Goal: Information Seeking & Learning: Learn about a topic

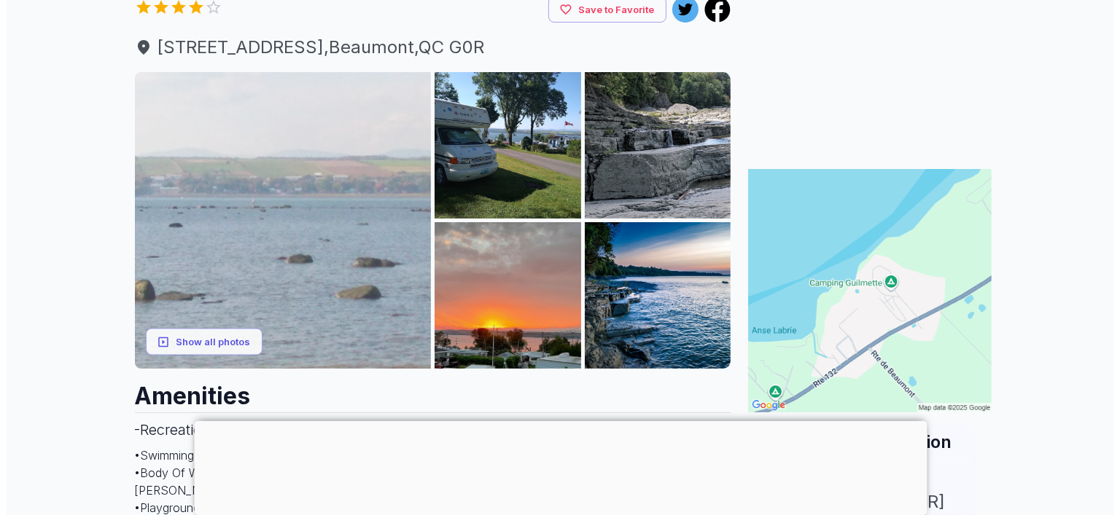
scroll to position [230, 0]
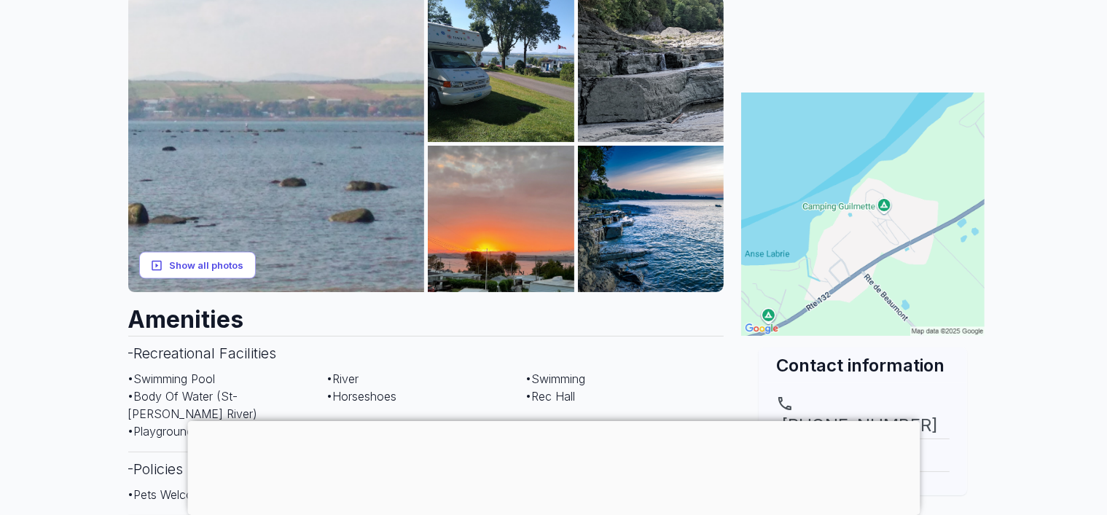
click at [203, 265] on button "Show all photos" at bounding box center [197, 265] width 117 height 27
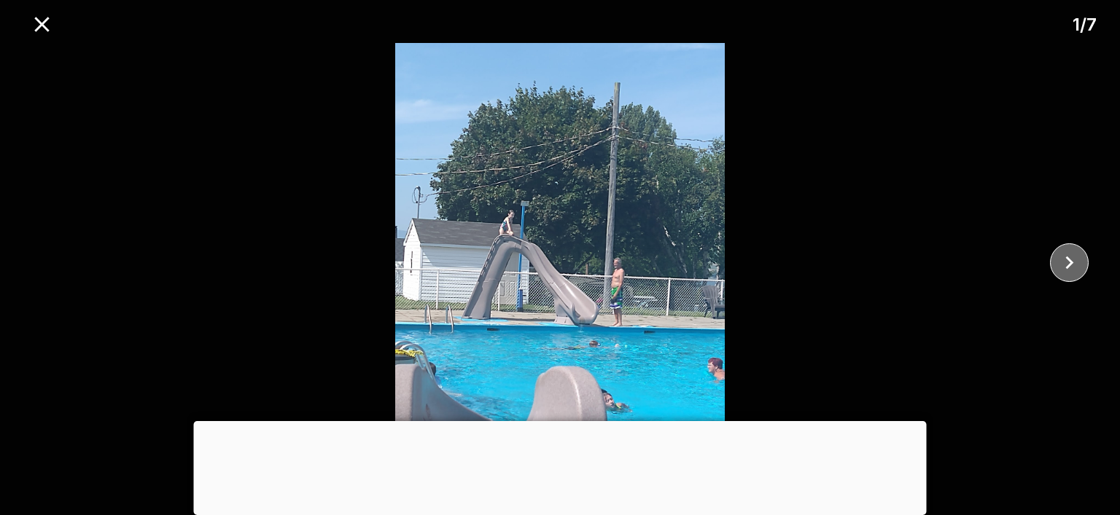
click at [1068, 260] on icon "close" at bounding box center [1069, 262] width 8 height 13
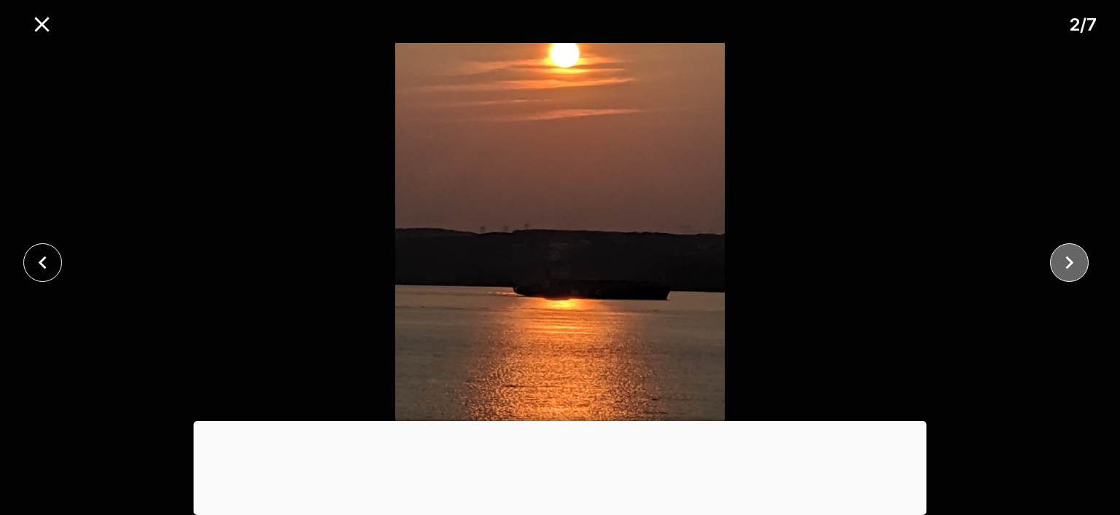
click at [1068, 260] on icon "close" at bounding box center [1069, 262] width 8 height 13
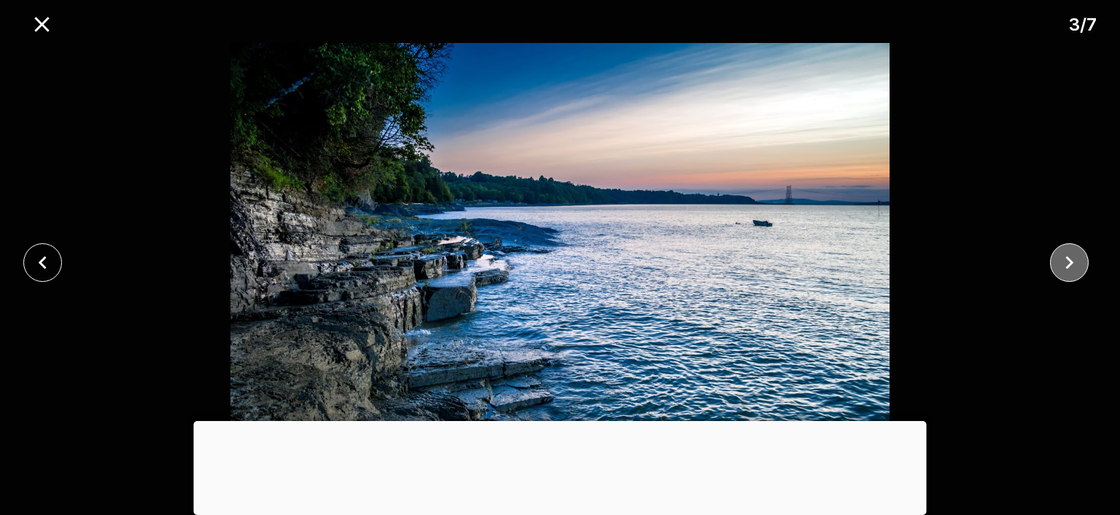
click at [1068, 260] on icon "close" at bounding box center [1069, 262] width 8 height 13
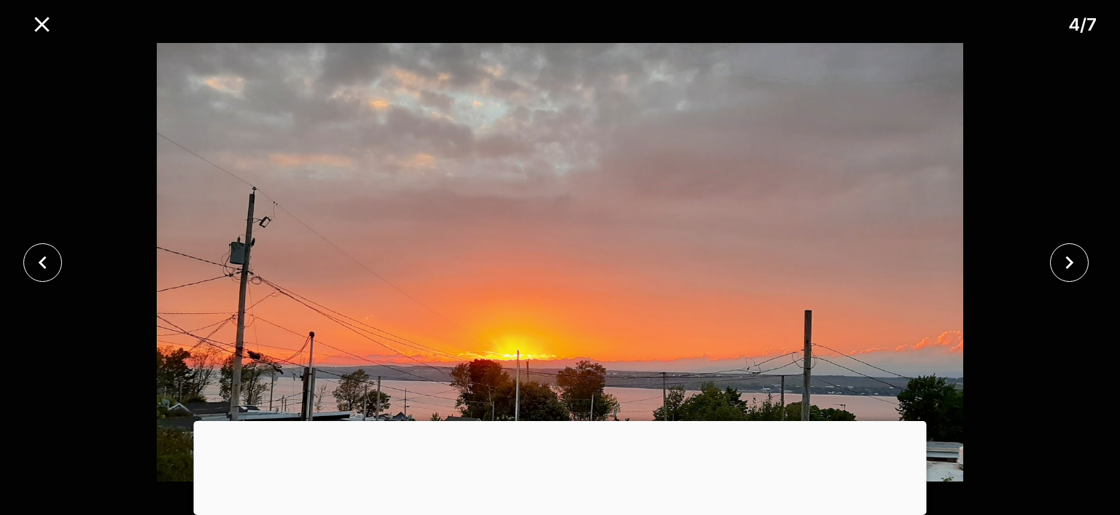
click at [559, 421] on div at bounding box center [560, 421] width 733 height 0
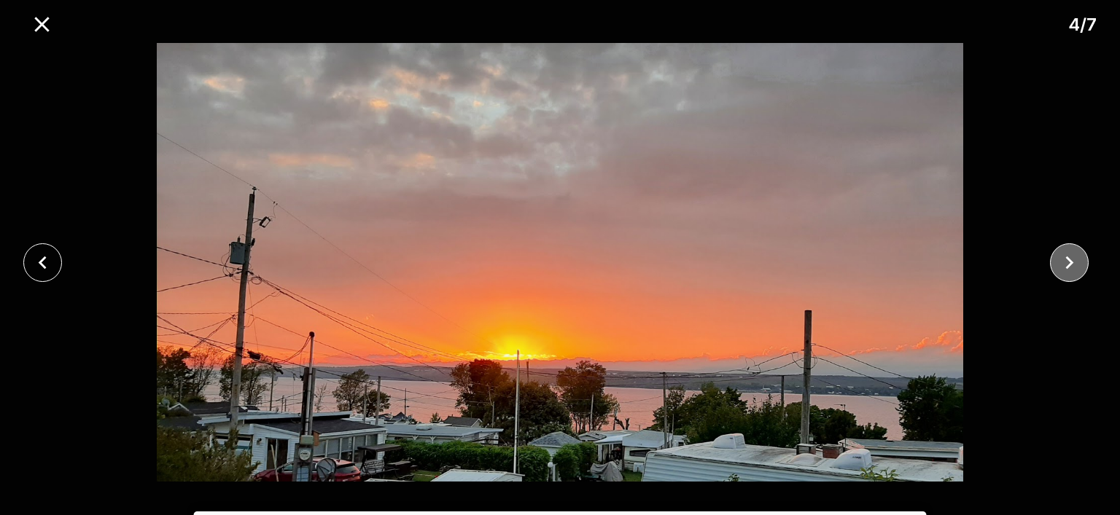
click at [1067, 258] on icon "close" at bounding box center [1069, 263] width 26 height 26
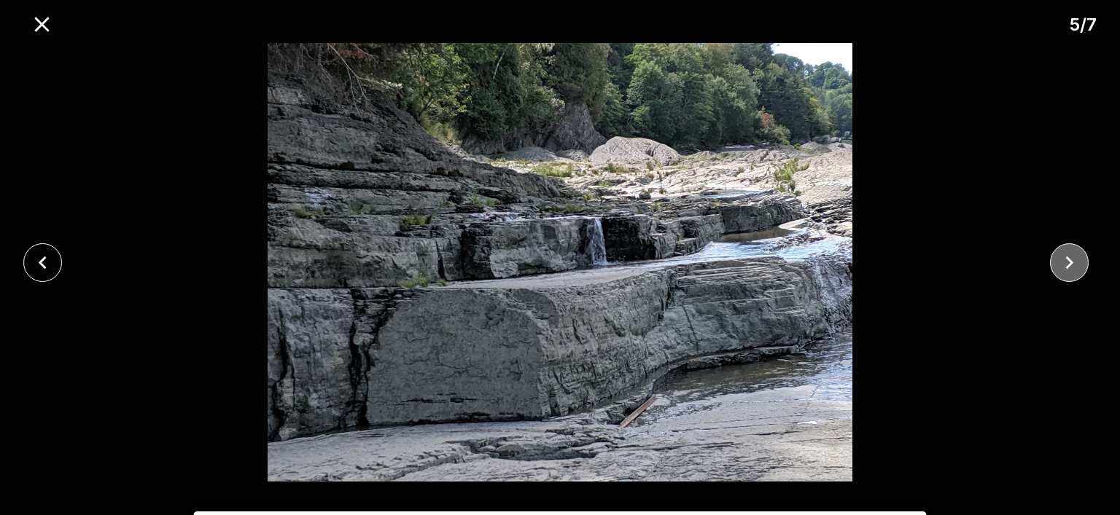
click at [1067, 261] on icon "close" at bounding box center [1069, 263] width 26 height 26
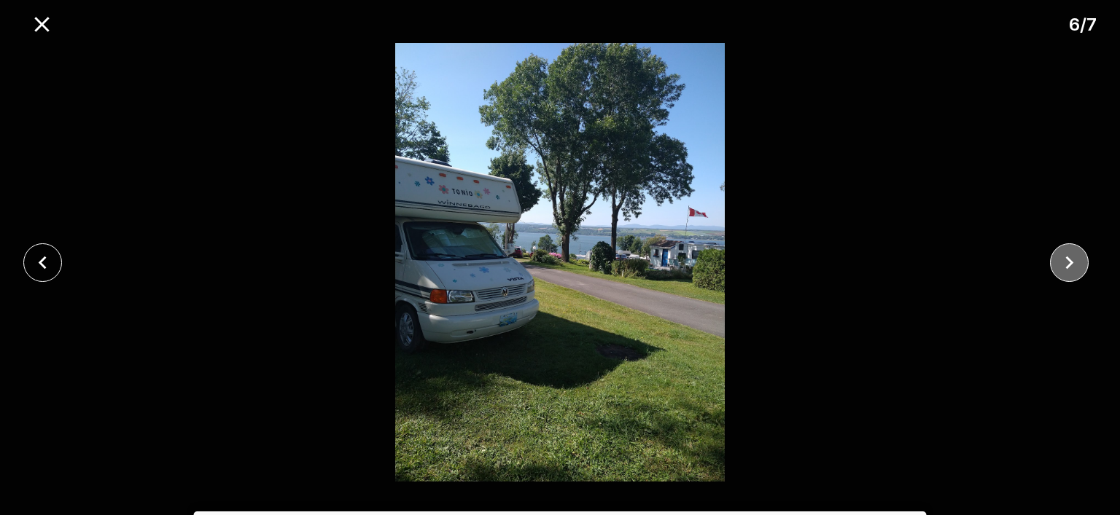
click at [1067, 261] on icon "close" at bounding box center [1069, 263] width 26 height 26
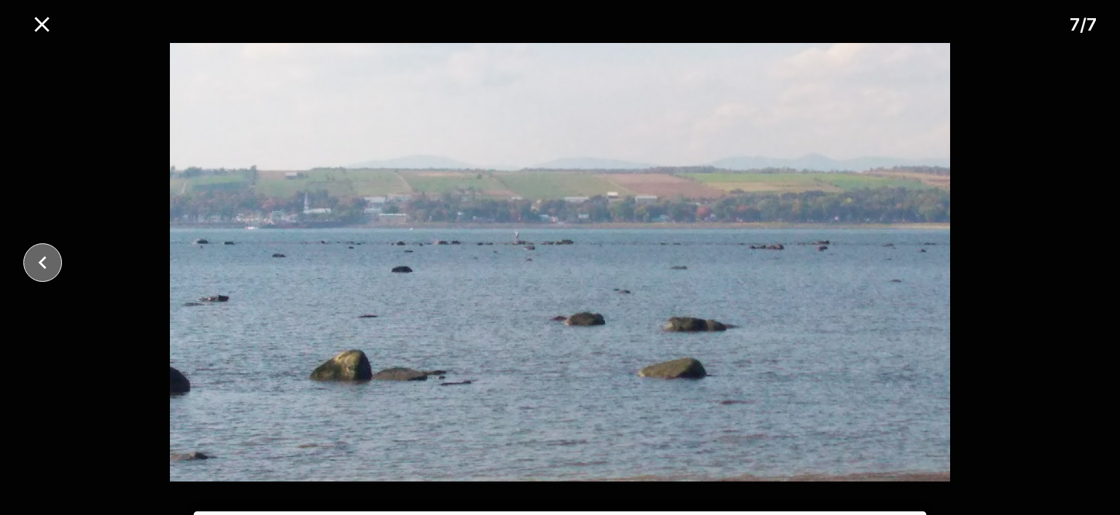
click at [39, 253] on icon "close" at bounding box center [43, 263] width 26 height 26
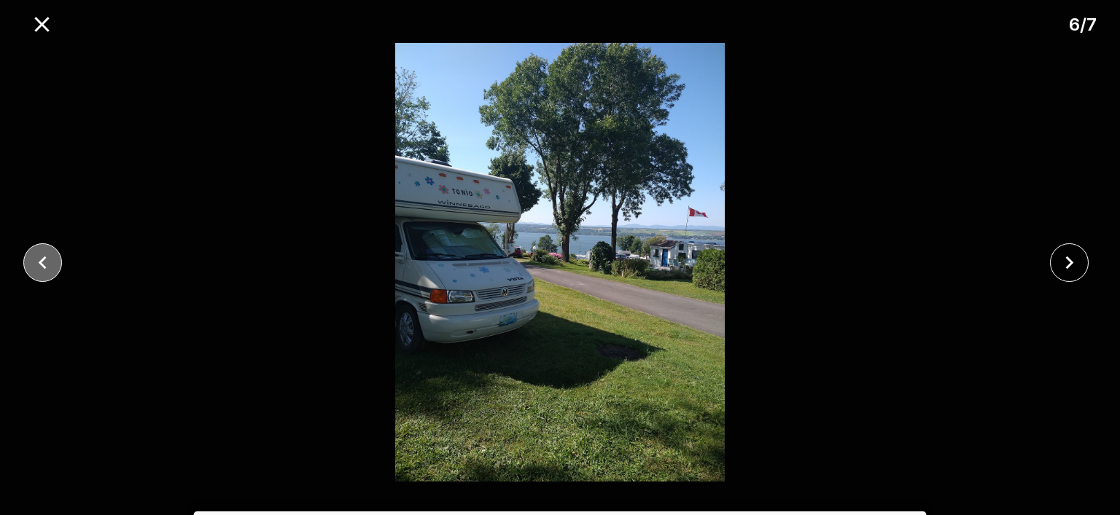
click at [36, 253] on icon "close" at bounding box center [43, 263] width 26 height 26
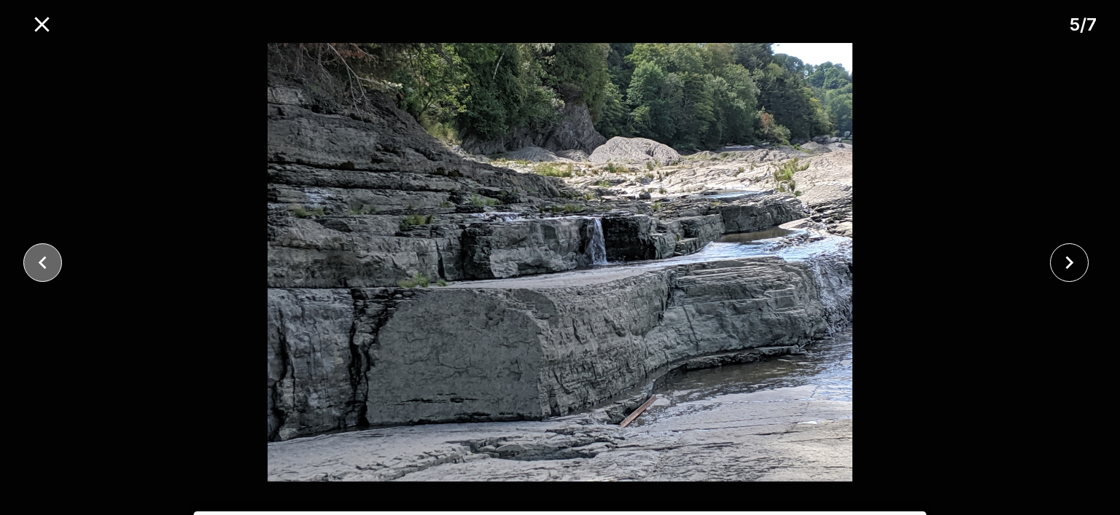
click at [39, 267] on icon "close" at bounding box center [43, 263] width 26 height 26
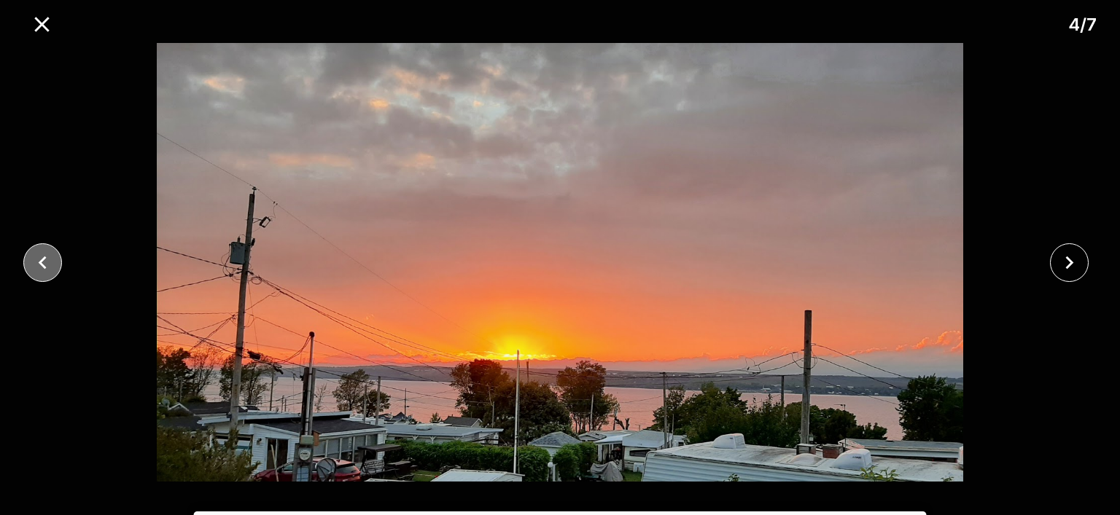
click at [39, 267] on icon "close" at bounding box center [43, 263] width 26 height 26
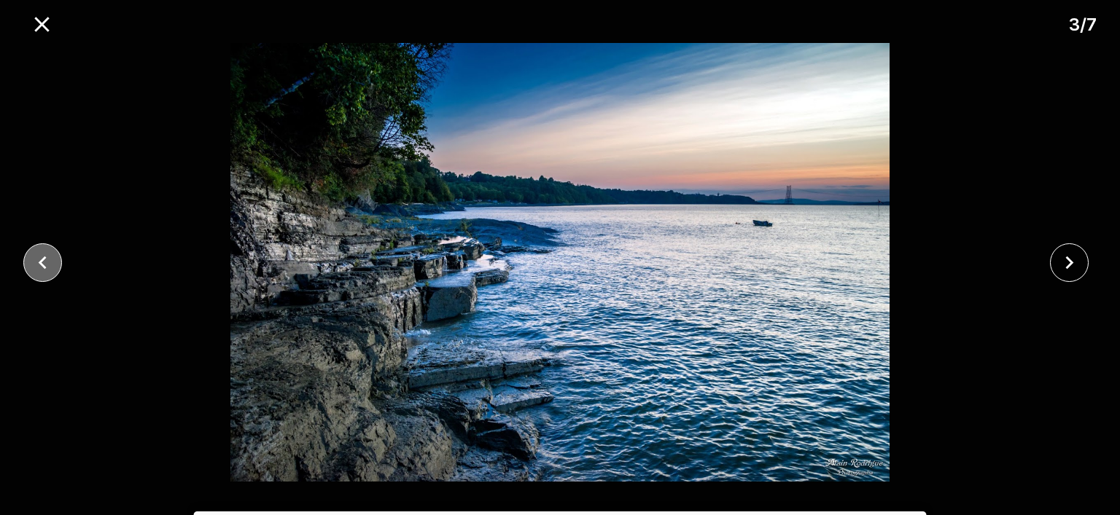
click at [39, 267] on icon "close" at bounding box center [43, 263] width 26 height 26
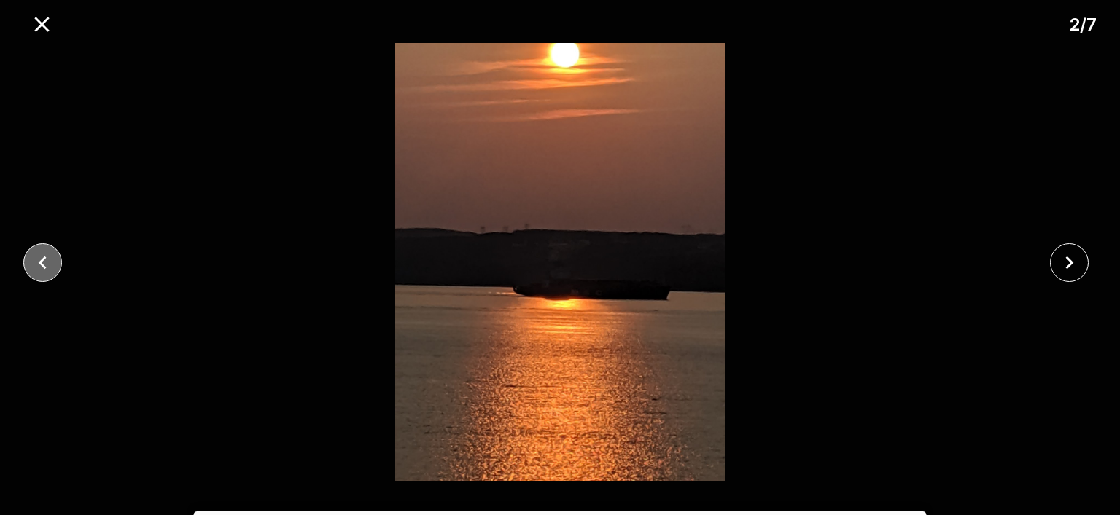
click at [39, 264] on icon "close" at bounding box center [43, 263] width 26 height 26
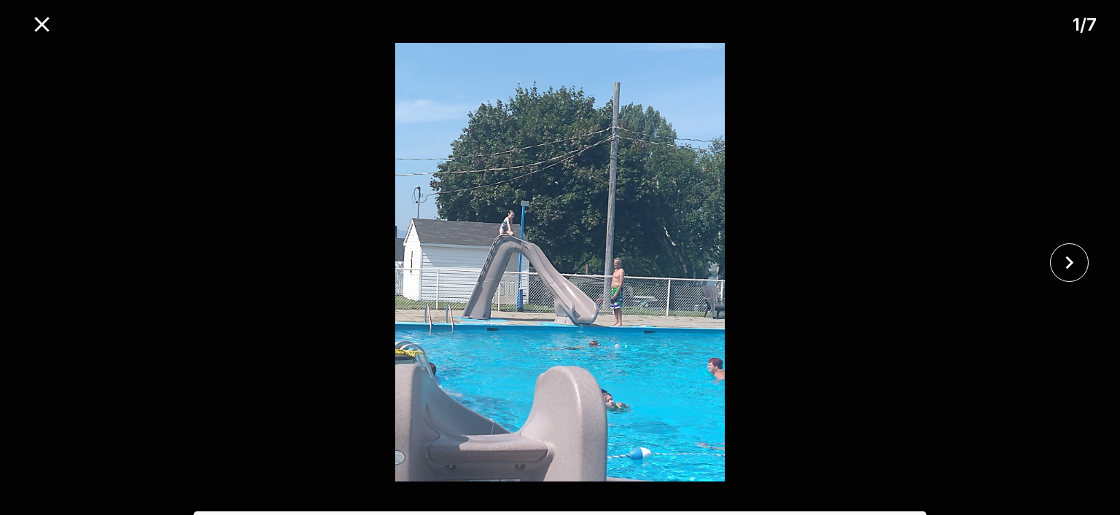
click at [39, 264] on div at bounding box center [560, 262] width 1120 height 439
